Goal: Information Seeking & Learning: Check status

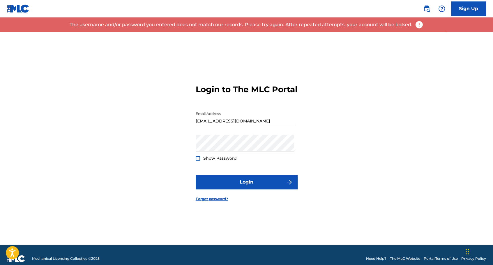
click at [211, 161] on span "Show Password" at bounding box center [219, 158] width 33 height 5
click at [196, 161] on div at bounding box center [198, 158] width 4 height 4
click at [196, 175] on button "Login" at bounding box center [247, 182] width 102 height 15
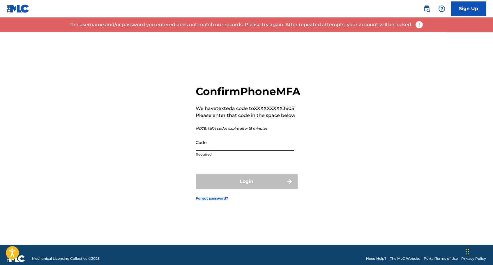
click at [232, 151] on input "Code" at bounding box center [245, 142] width 98 height 17
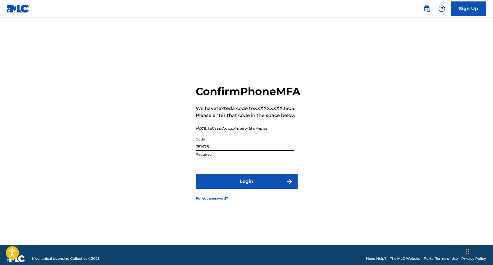
type input "751476"
click at [196, 174] on button "Login" at bounding box center [247, 181] width 102 height 15
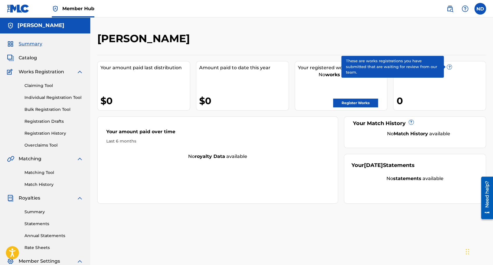
click at [450, 65] on span "?" at bounding box center [449, 67] width 5 height 5
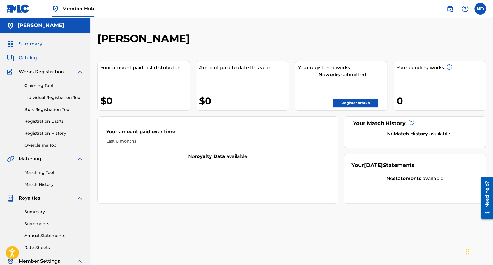
click at [29, 55] on span "Catalog" at bounding box center [28, 57] width 18 height 7
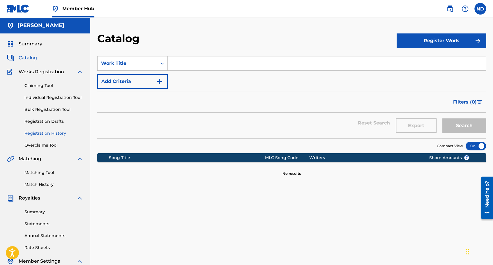
click at [49, 133] on link "Registration History" at bounding box center [53, 133] width 59 height 6
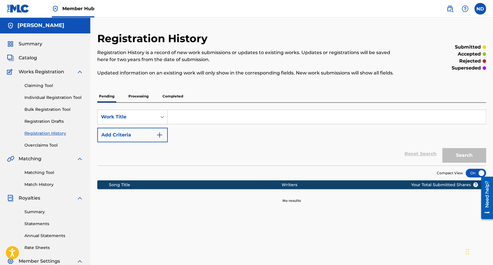
click at [144, 96] on p "Processing" at bounding box center [139, 96] width 24 height 12
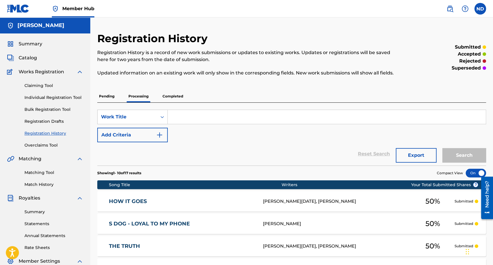
click at [175, 96] on p "Completed" at bounding box center [173, 96] width 24 height 12
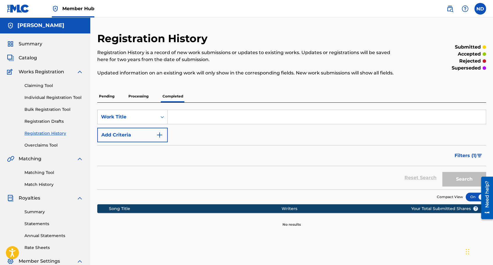
click at [108, 97] on p "Pending" at bounding box center [106, 96] width 19 height 12
